Goal: Information Seeking & Learning: Learn about a topic

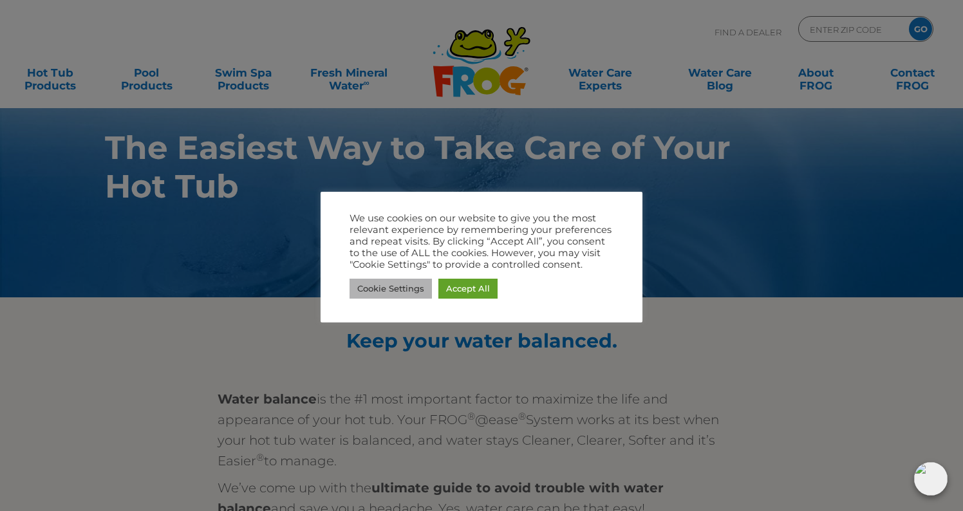
click at [375, 283] on link "Cookie Settings" at bounding box center [391, 289] width 82 height 20
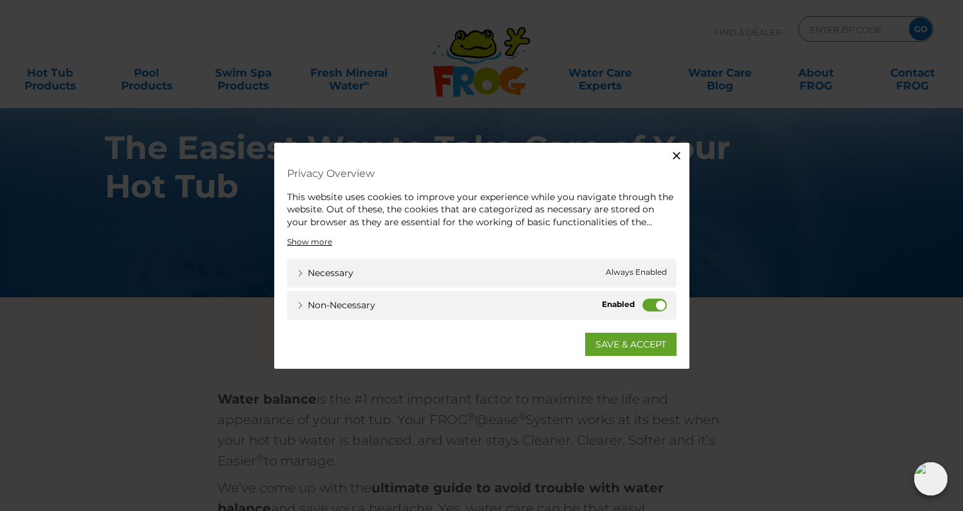
click at [647, 304] on label "Non-necessary" at bounding box center [655, 305] width 24 height 13
click at [0, 0] on input "Non-necessary" at bounding box center [0, 0] width 0 height 0
click at [620, 343] on link "SAVE & ACCEPT" at bounding box center [630, 344] width 91 height 23
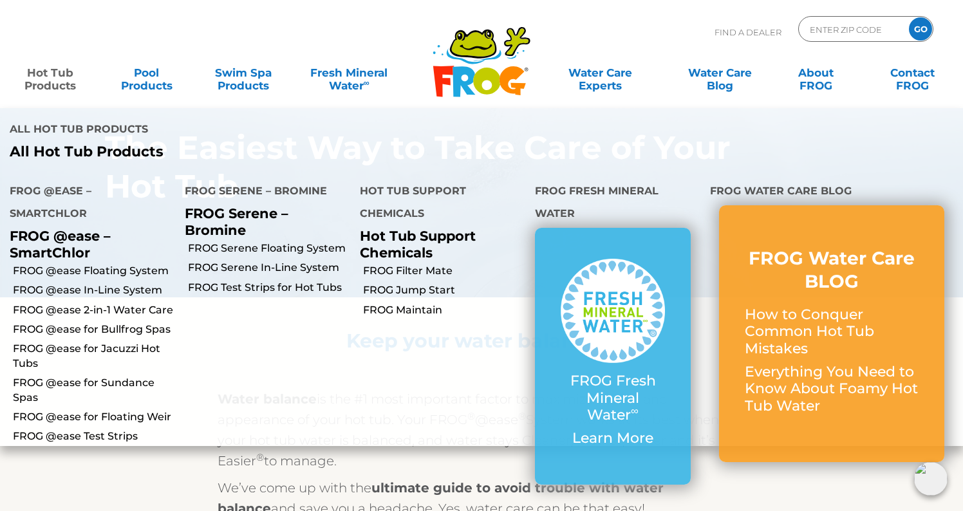
click at [410, 228] on p "Hot Tub Support Chemicals" at bounding box center [438, 244] width 156 height 32
click at [393, 303] on link "FROG Maintain" at bounding box center [444, 310] width 162 height 14
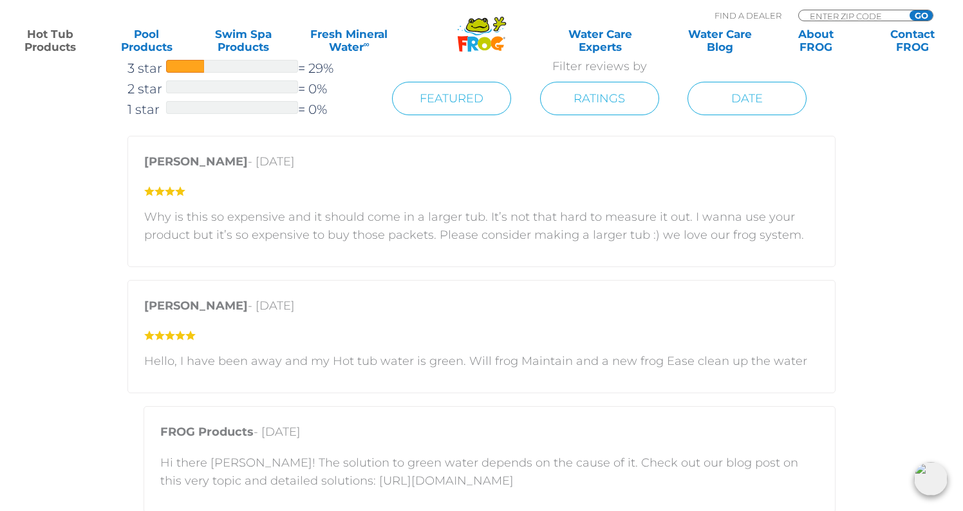
scroll to position [1697, 0]
